Goal: Transaction & Acquisition: Download file/media

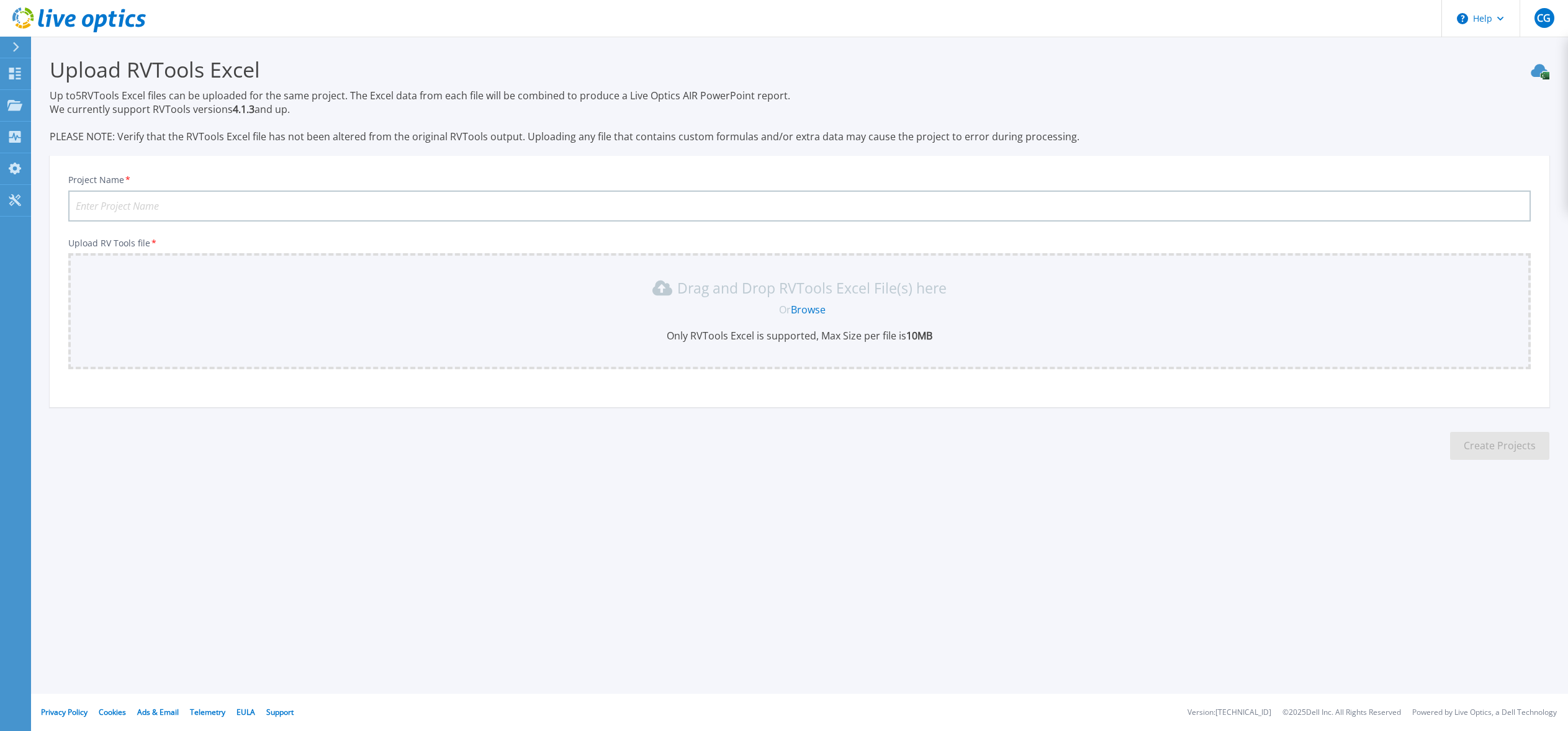
click at [603, 486] on section "Upload RVTools Excel Up to 5 RVTools Excel files can be uploaded for the same p…" at bounding box center [800, 261] width 1537 height 451
click at [24, 47] on div at bounding box center [21, 47] width 20 height 21
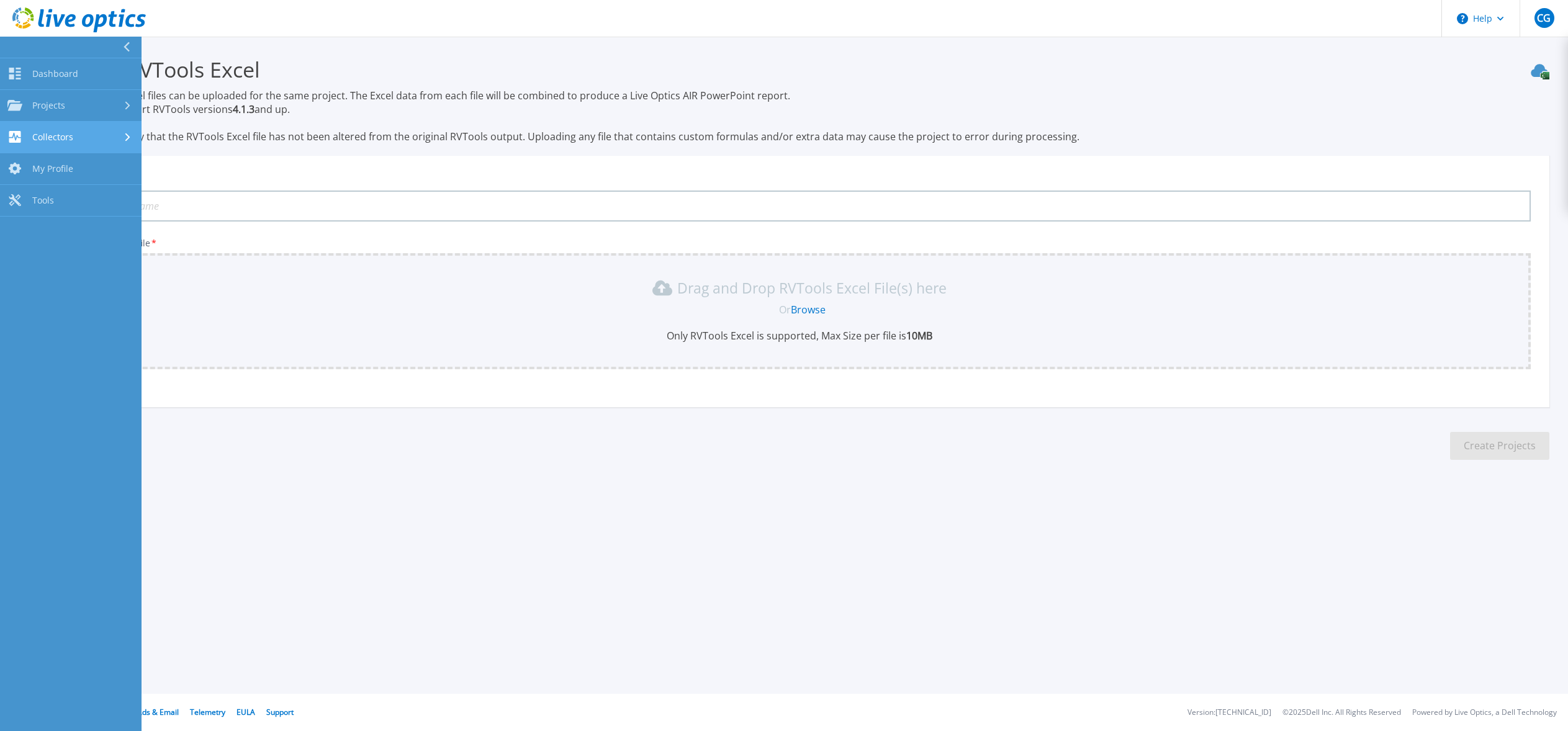
click at [85, 131] on link "Collectors Collectors" at bounding box center [71, 137] width 141 height 31
click at [102, 167] on link "Download Collector" at bounding box center [71, 169] width 141 height 31
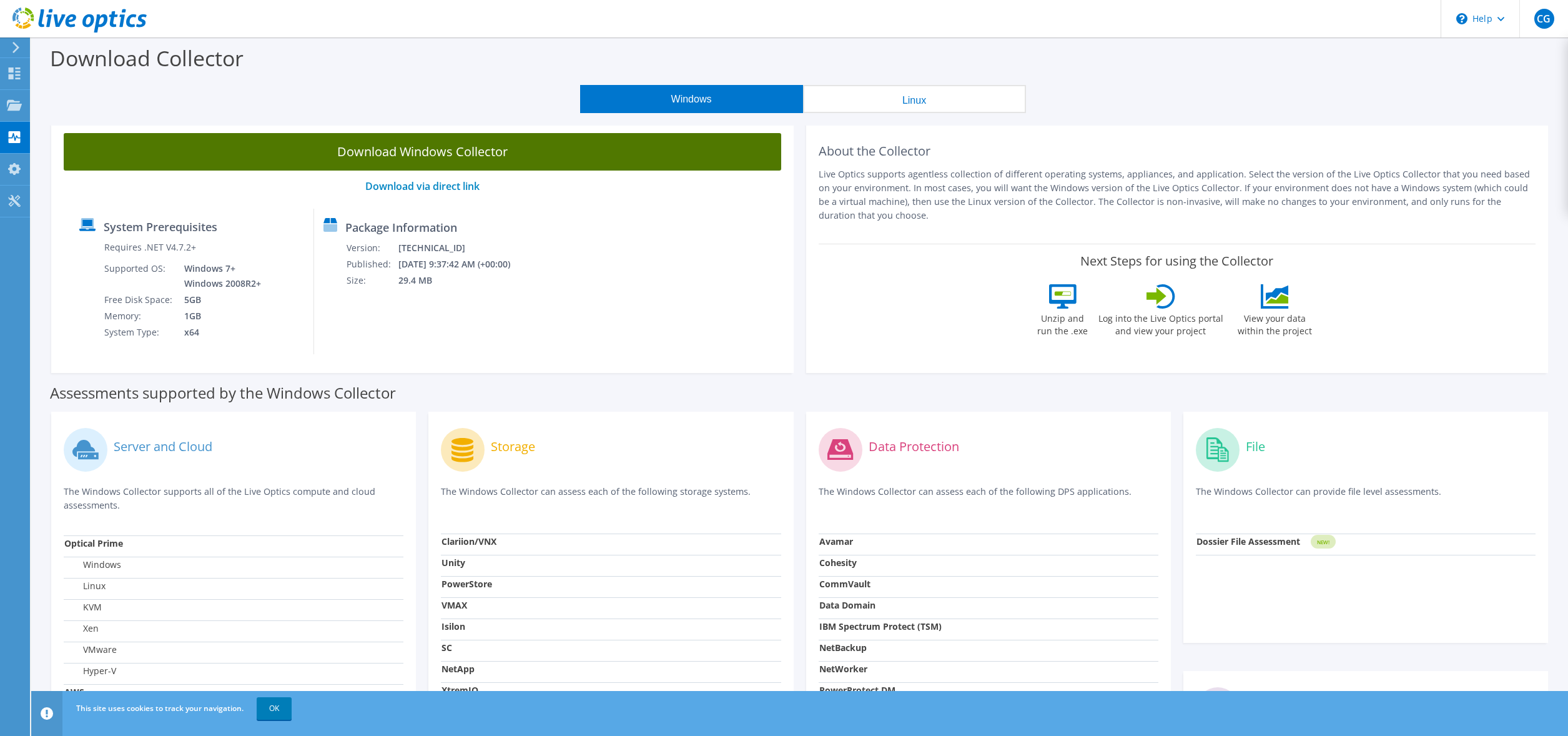
click at [400, 144] on link "Download Windows Collector" at bounding box center [422, 152] width 717 height 37
